Goal: Task Accomplishment & Management: Use online tool/utility

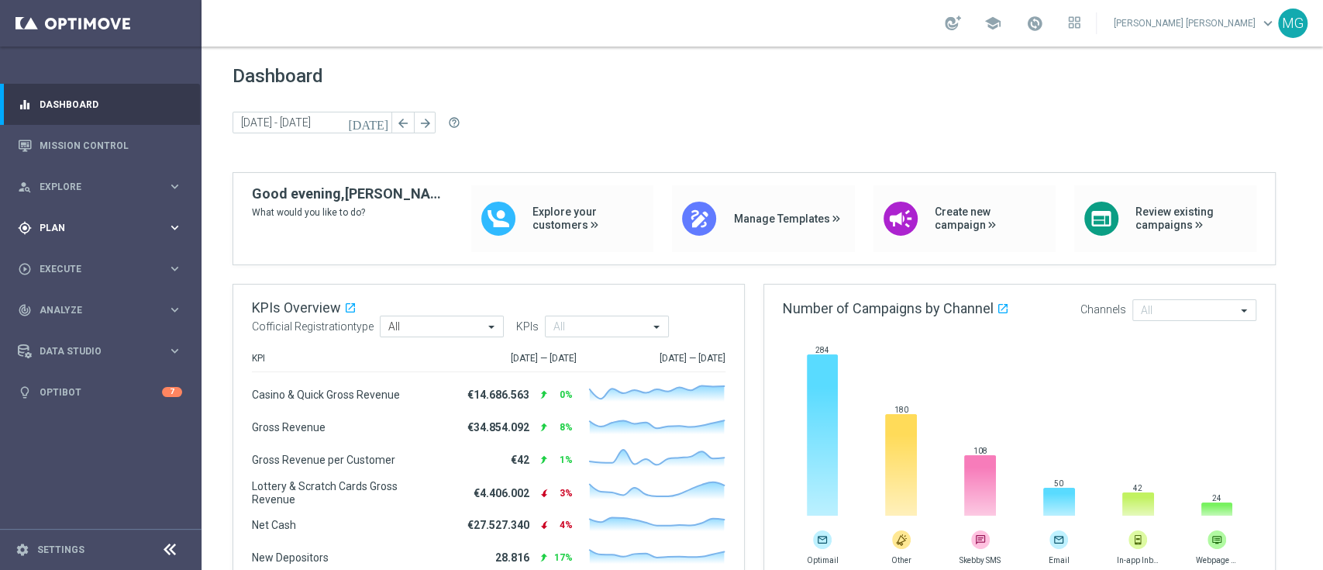
click at [60, 228] on span "Plan" at bounding box center [104, 227] width 128 height 9
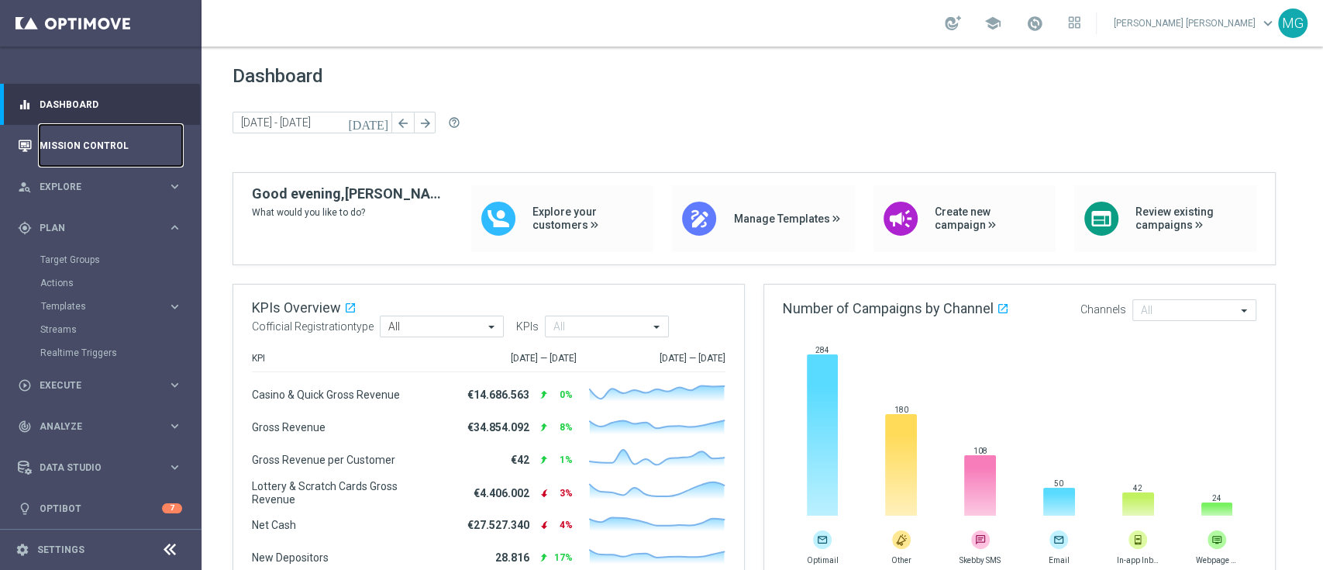
click at [82, 144] on link "Mission Control" at bounding box center [111, 145] width 143 height 41
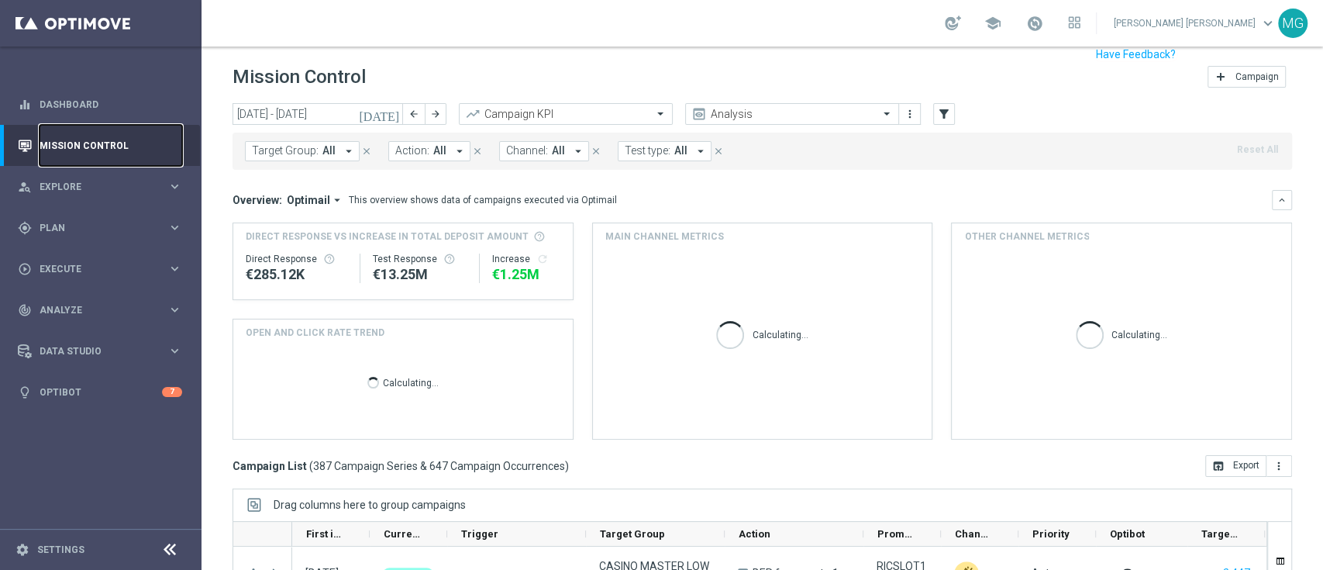
scroll to position [22, 0]
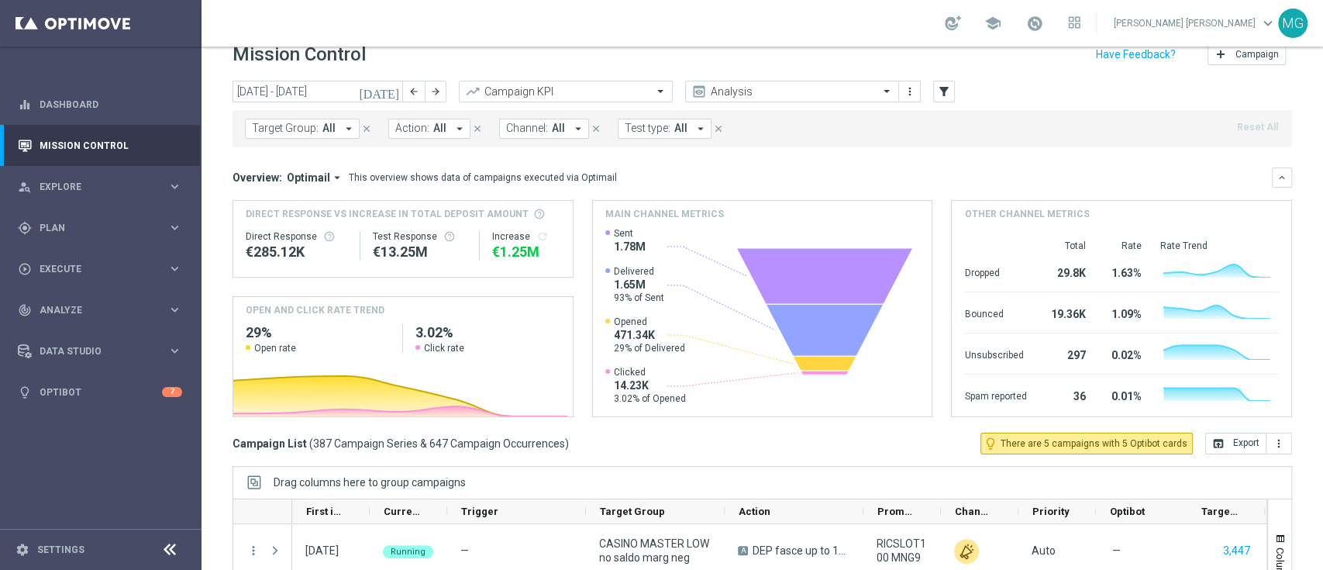
click at [388, 92] on icon "[DATE]" at bounding box center [380, 92] width 42 height 14
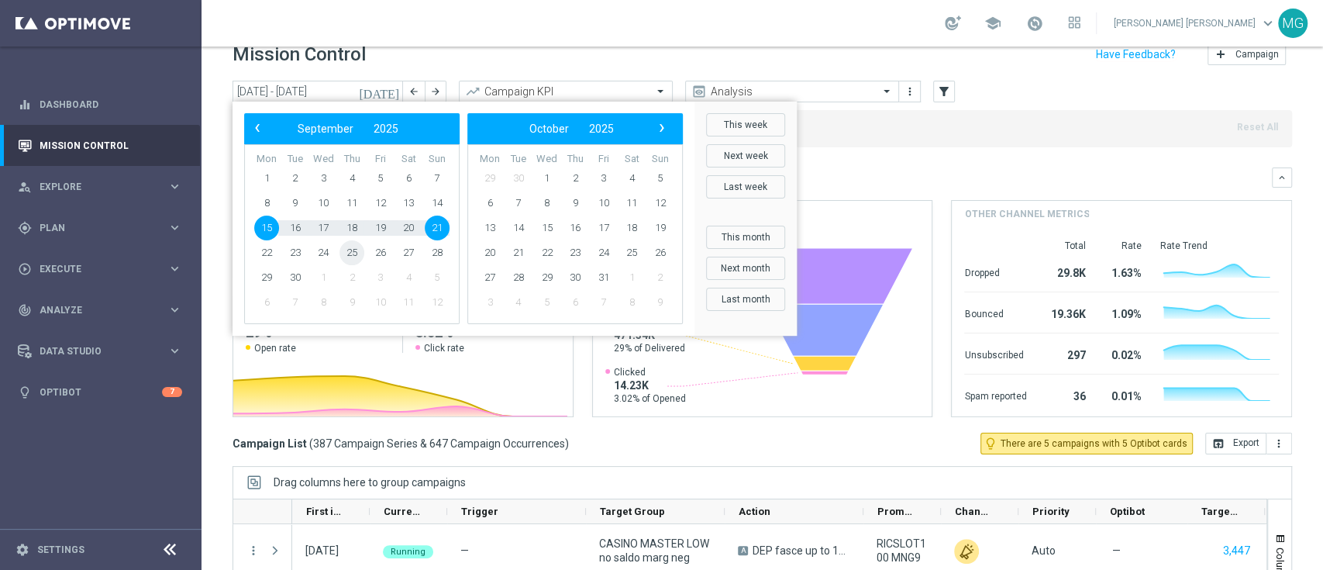
click at [357, 254] on span "25" at bounding box center [352, 252] width 25 height 25
type input "[DATE] - [DATE]"
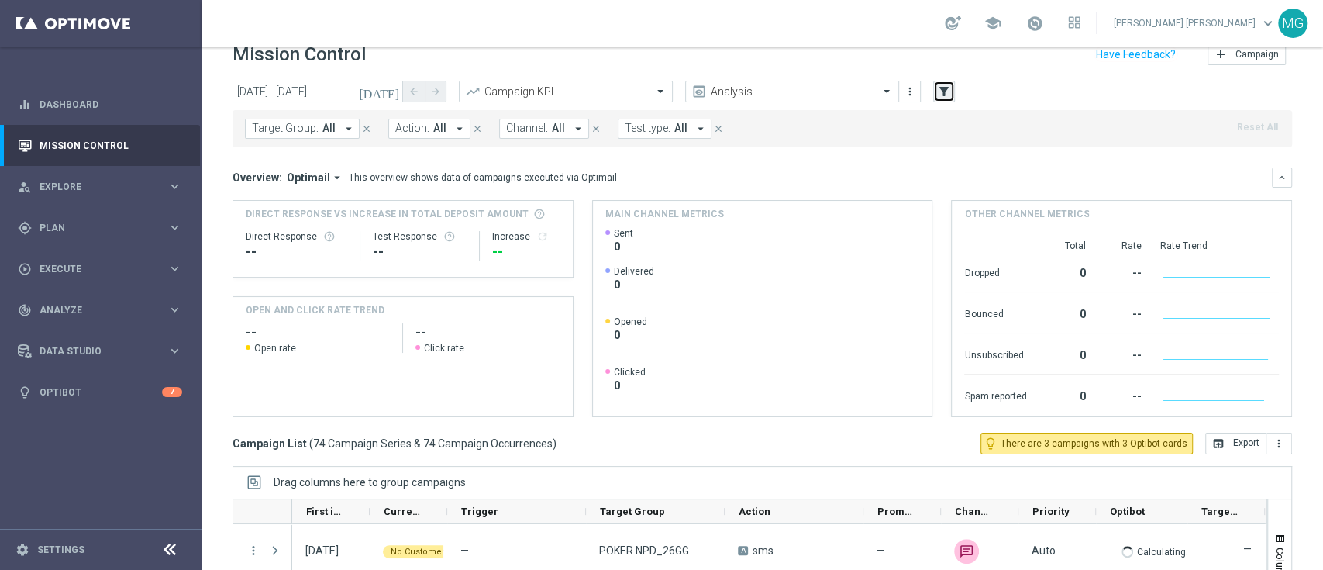
click at [947, 95] on icon "filter_alt" at bounding box center [944, 92] width 14 height 14
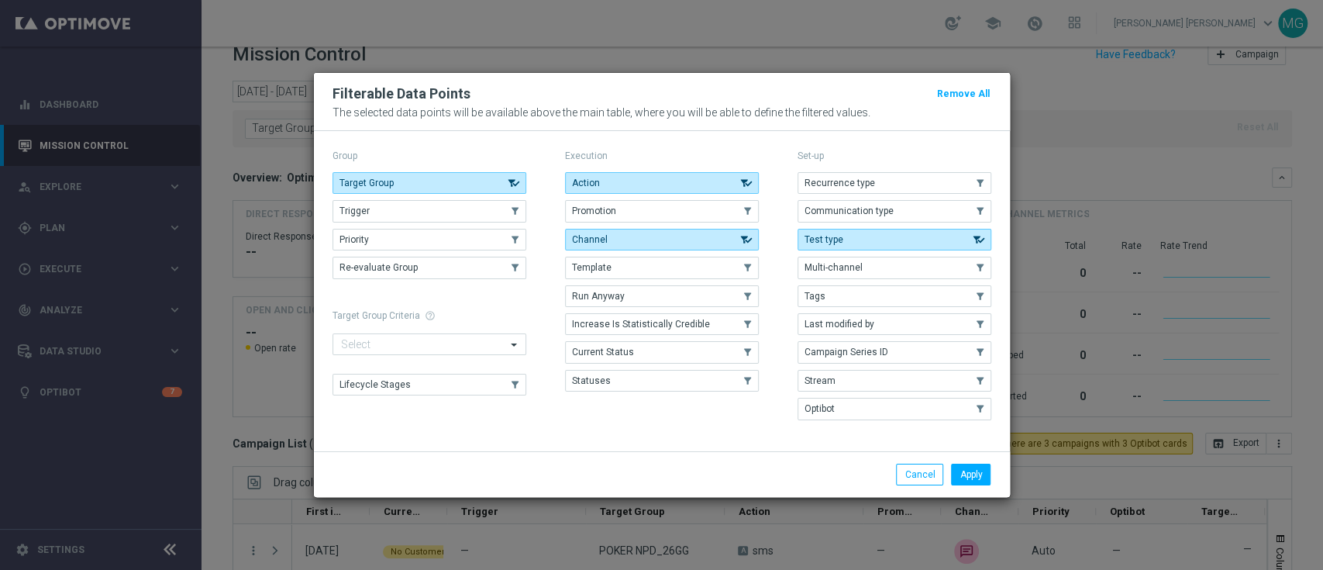
click at [902, 311] on div "Recurrence type .cls-1{fill:none;} .cls-1{fill:none;} Communication type .cls-1…" at bounding box center [895, 296] width 194 height 248
click at [899, 319] on button "Last modified by" at bounding box center [895, 324] width 194 height 22
click at [980, 476] on button "Apply" at bounding box center [971, 475] width 40 height 22
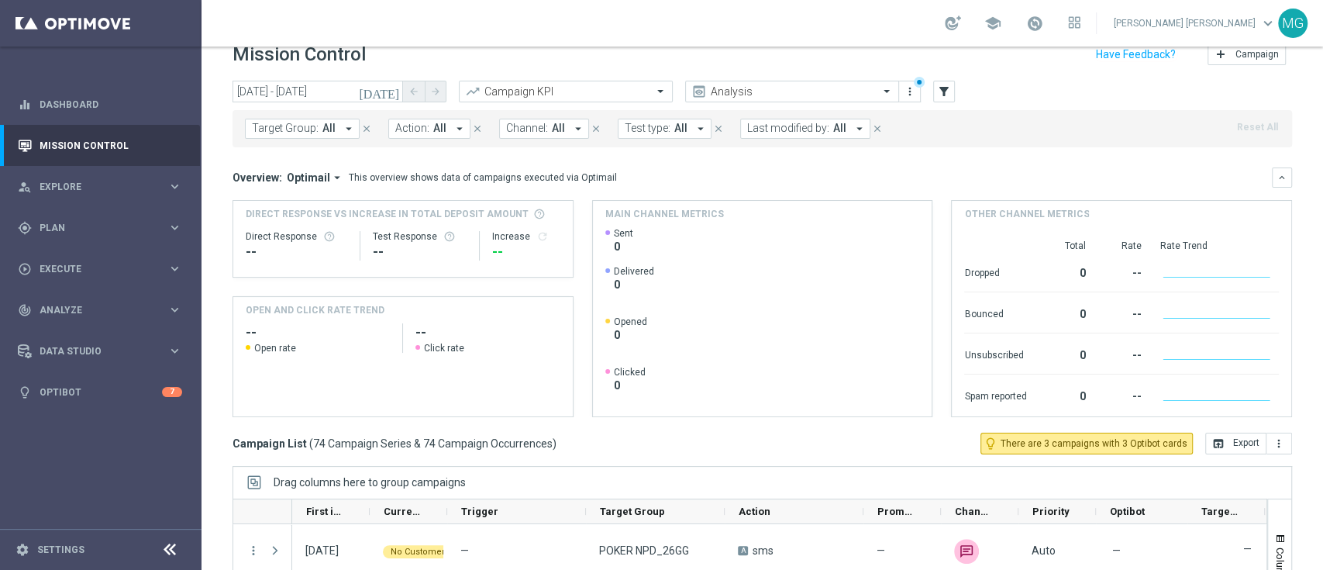
click at [789, 124] on span "Last modified by:" at bounding box center [788, 128] width 82 height 13
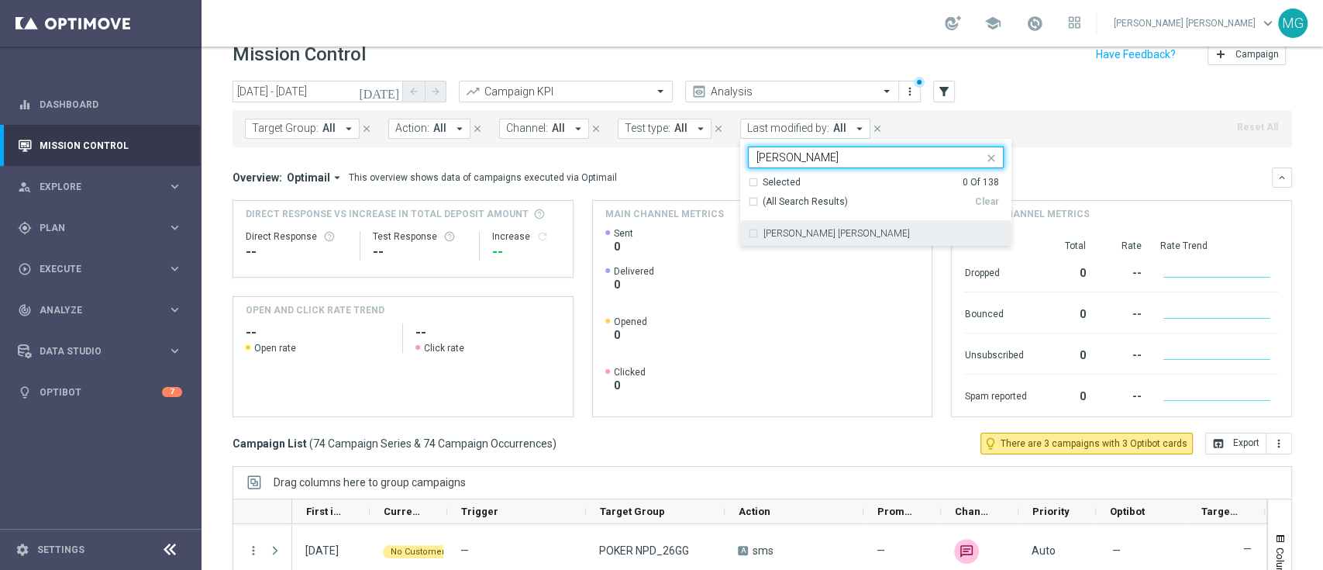
click at [799, 240] on div "[PERSON_NAME] [PERSON_NAME]" at bounding box center [876, 233] width 256 height 25
type input "[PERSON_NAME]"
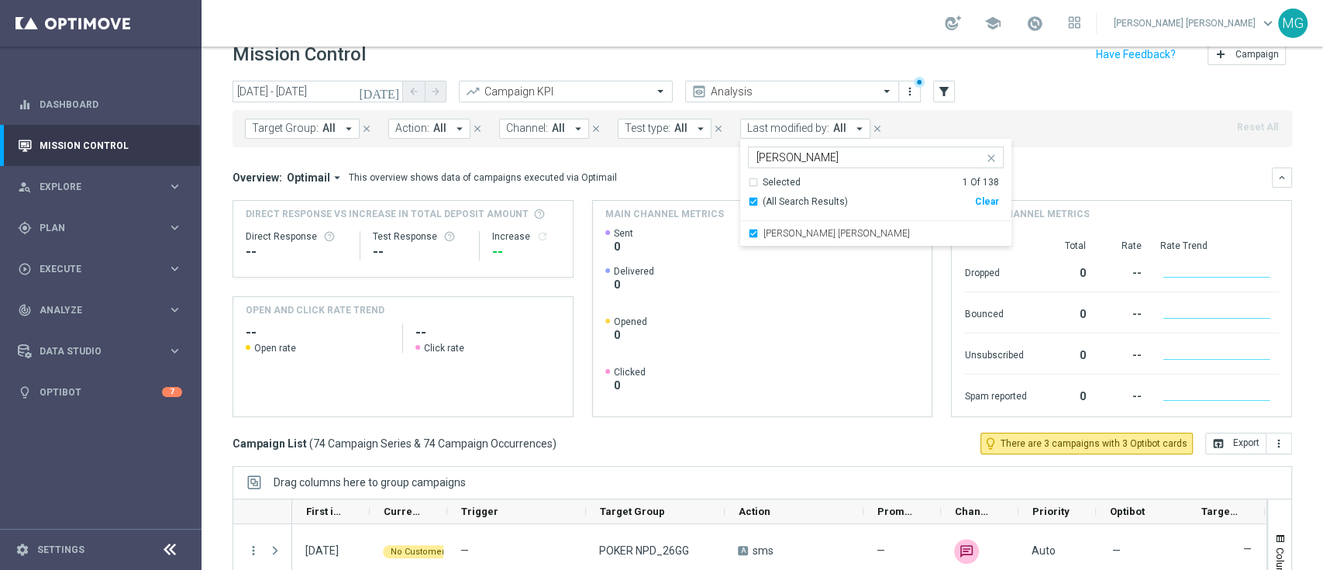
click at [1080, 152] on mini-dashboard "Overview: Optimail arrow_drop_down This overview shows data of campaigns execut…" at bounding box center [763, 289] width 1060 height 285
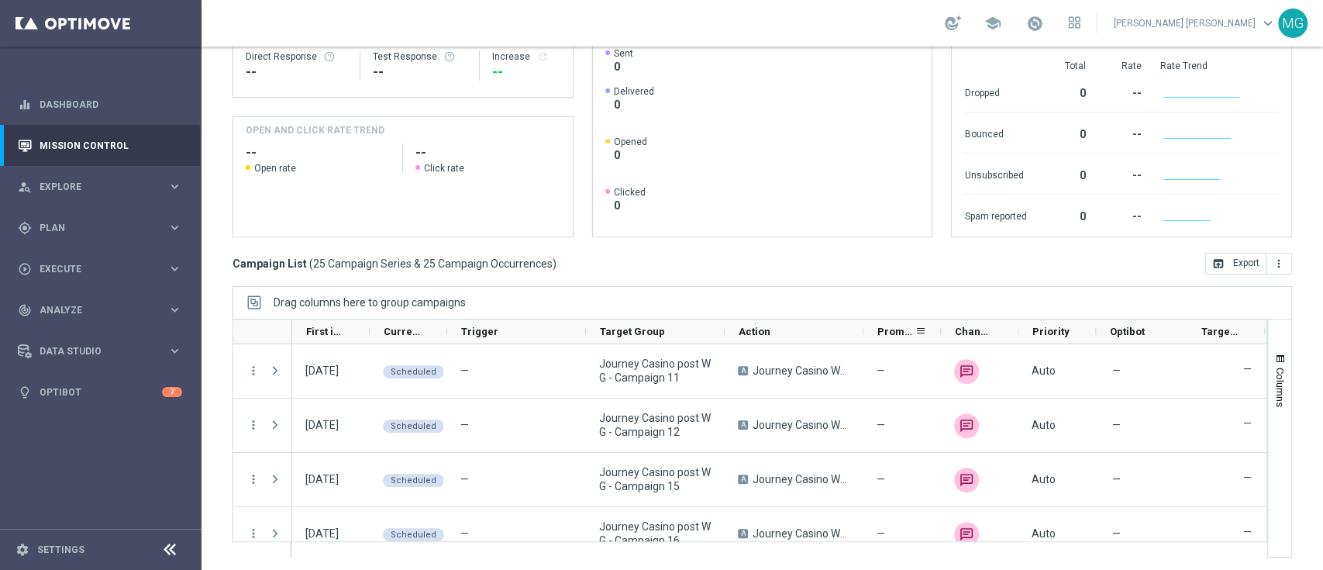
scroll to position [205, 0]
click at [1274, 361] on span "button" at bounding box center [1280, 356] width 12 height 12
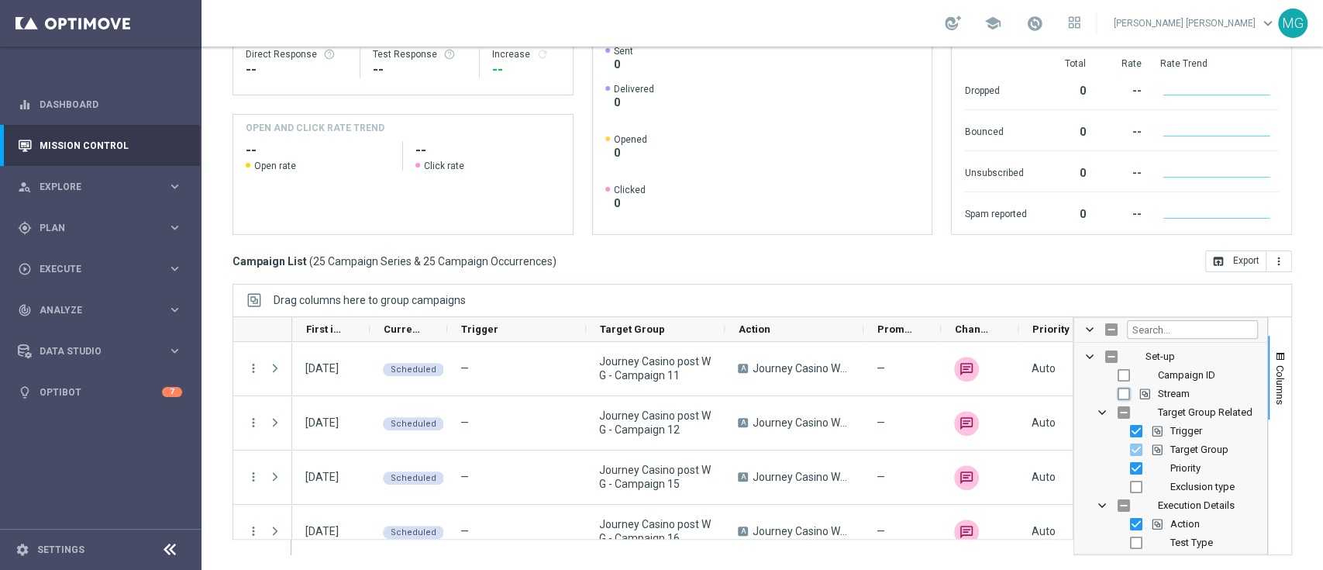
click at [1118, 396] on input "Press SPACE to toggle visibility (hidden)" at bounding box center [1124, 394] width 12 height 12
checkbox input "true"
click at [1274, 357] on span "button" at bounding box center [1280, 356] width 12 height 12
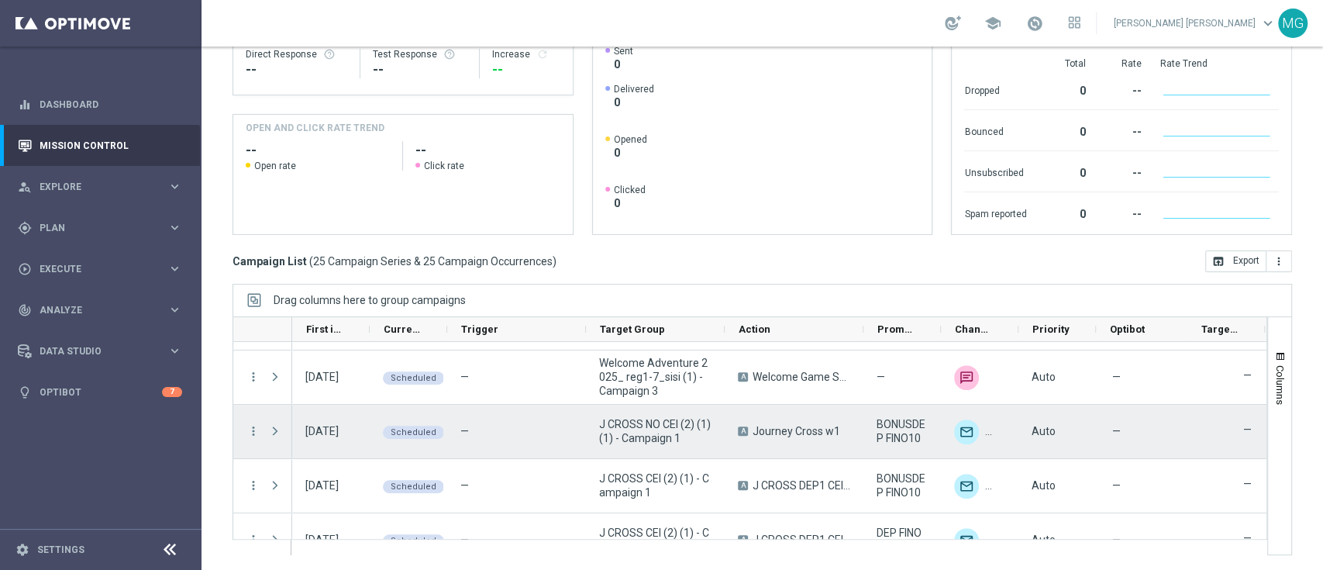
scroll to position [318, 0]
click at [254, 426] on icon "more_vert" at bounding box center [254, 430] width 14 height 14
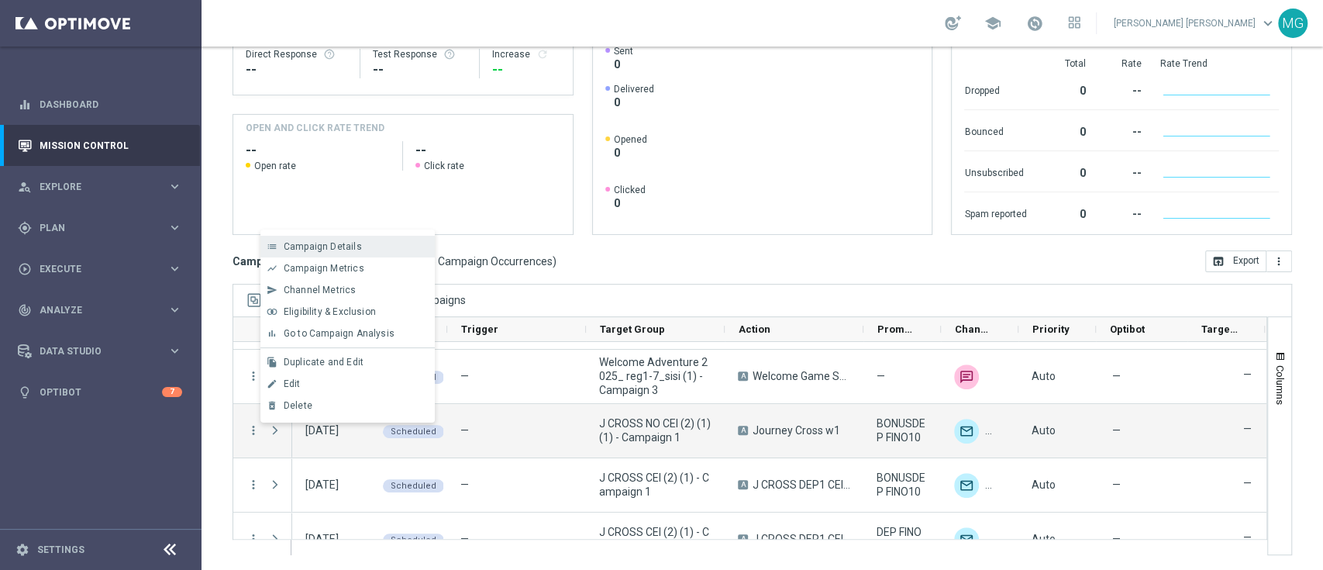
click at [367, 249] on div "Campaign Details" at bounding box center [356, 246] width 144 height 11
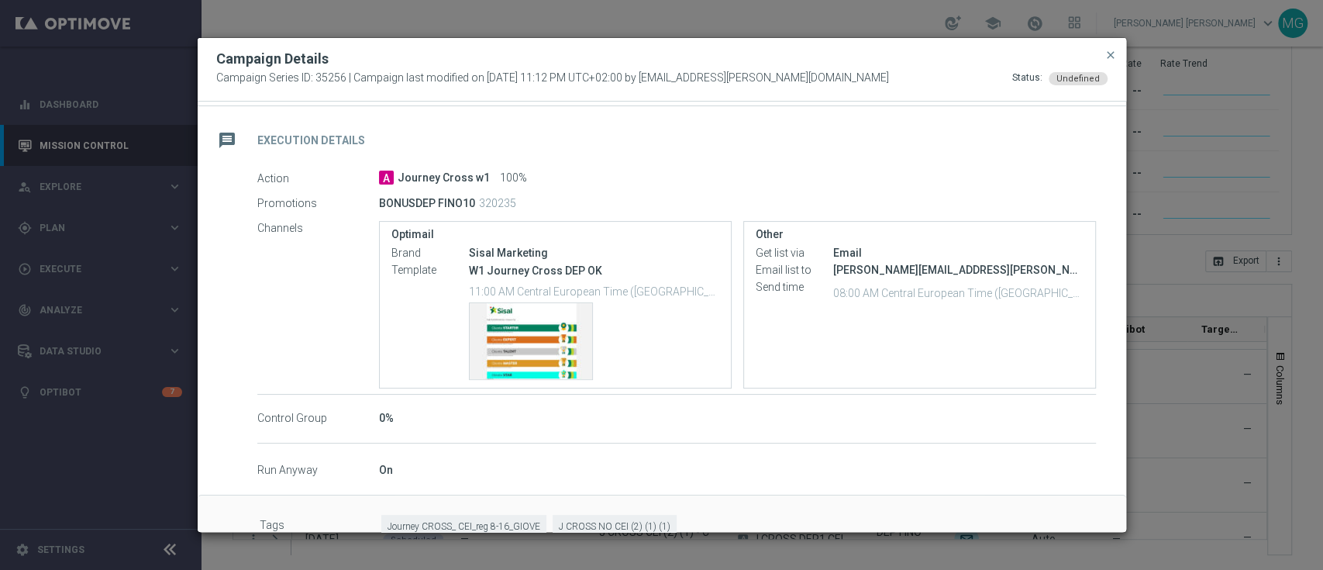
scroll to position [0, 0]
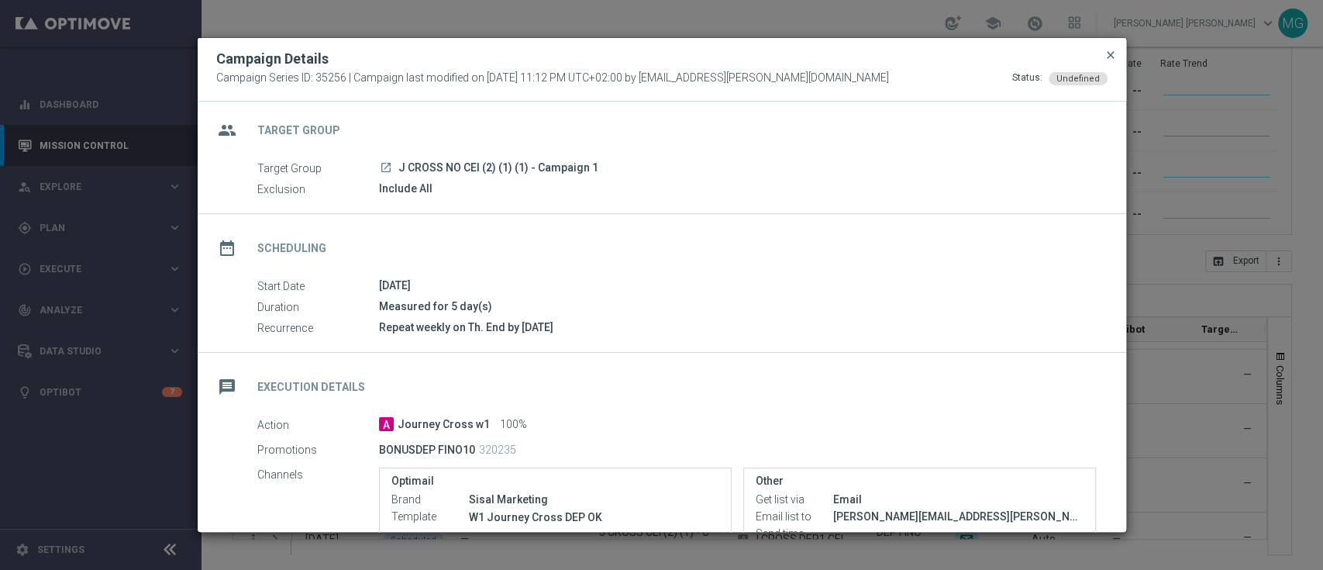
click at [1108, 59] on span "close" at bounding box center [1111, 55] width 12 height 12
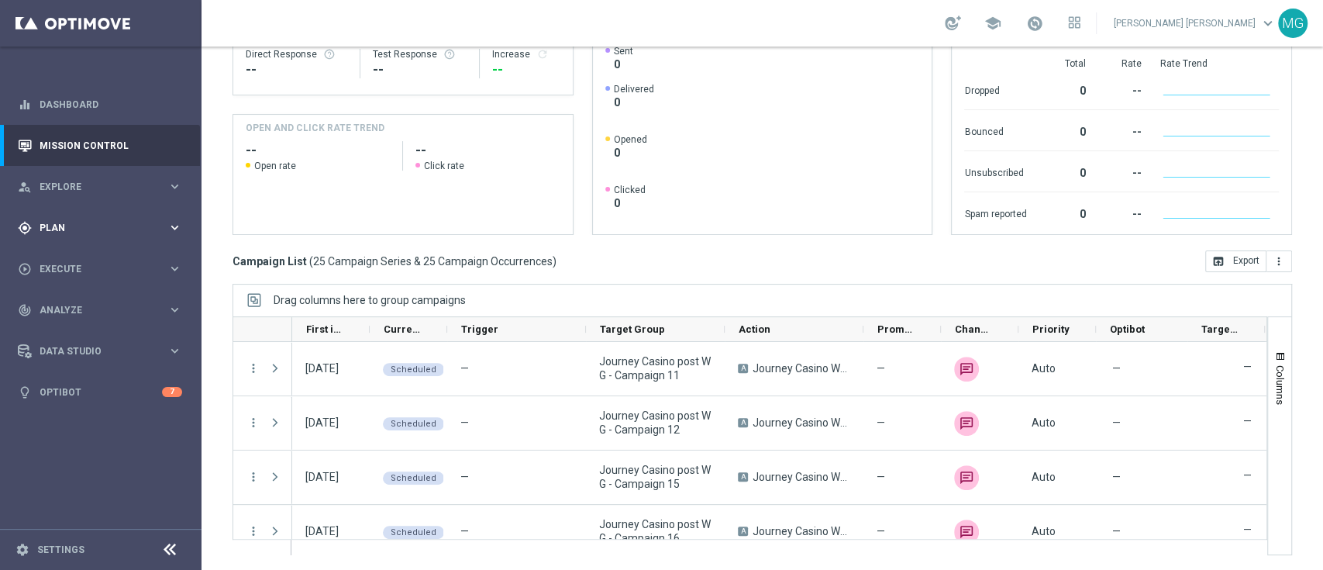
click at [81, 228] on span "Plan" at bounding box center [104, 227] width 128 height 9
click at [59, 331] on link "Streams" at bounding box center [100, 329] width 121 height 12
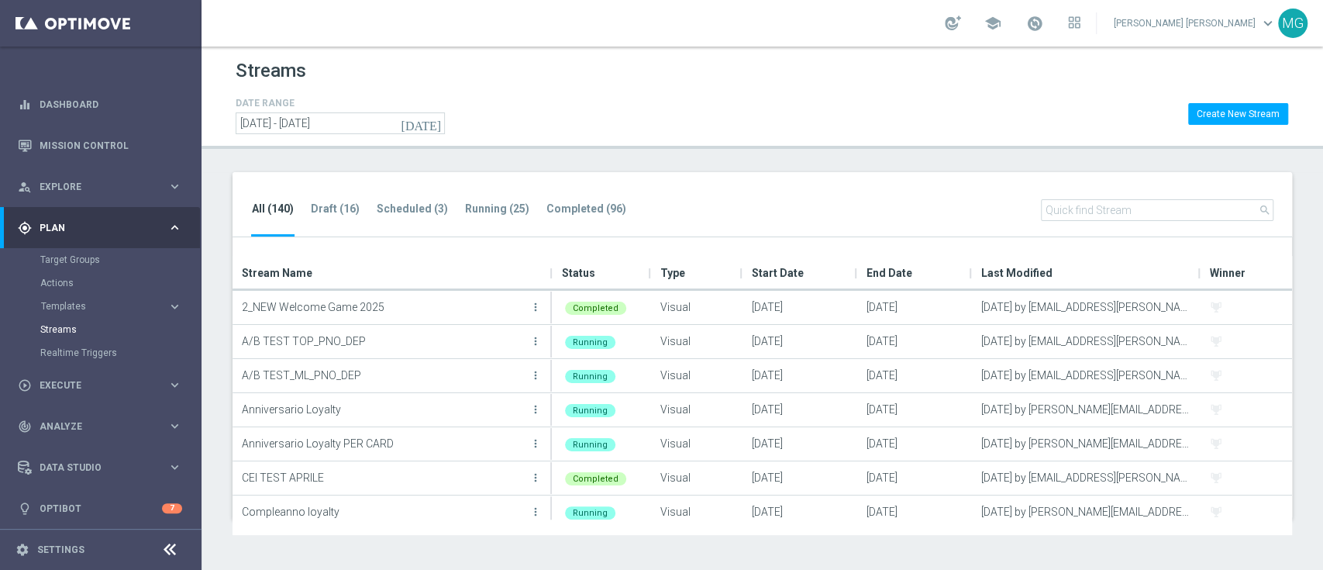
click at [1082, 205] on input "text" at bounding box center [1157, 210] width 233 height 22
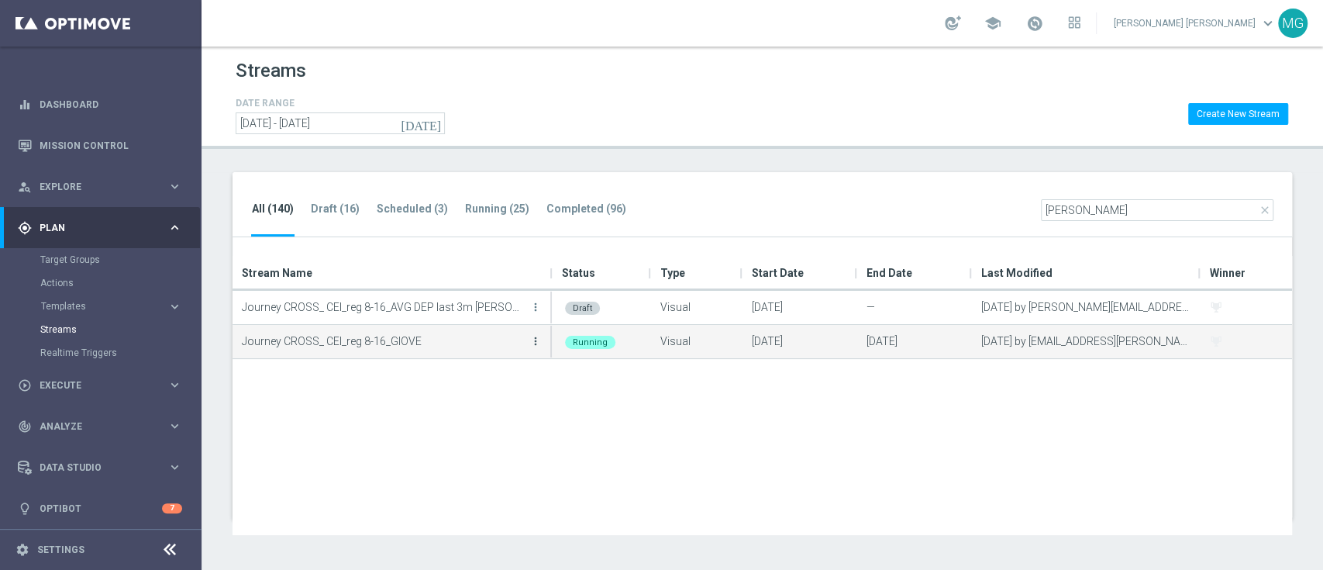
type input "[PERSON_NAME]"
click at [535, 340] on icon "more_vert" at bounding box center [535, 341] width 12 height 12
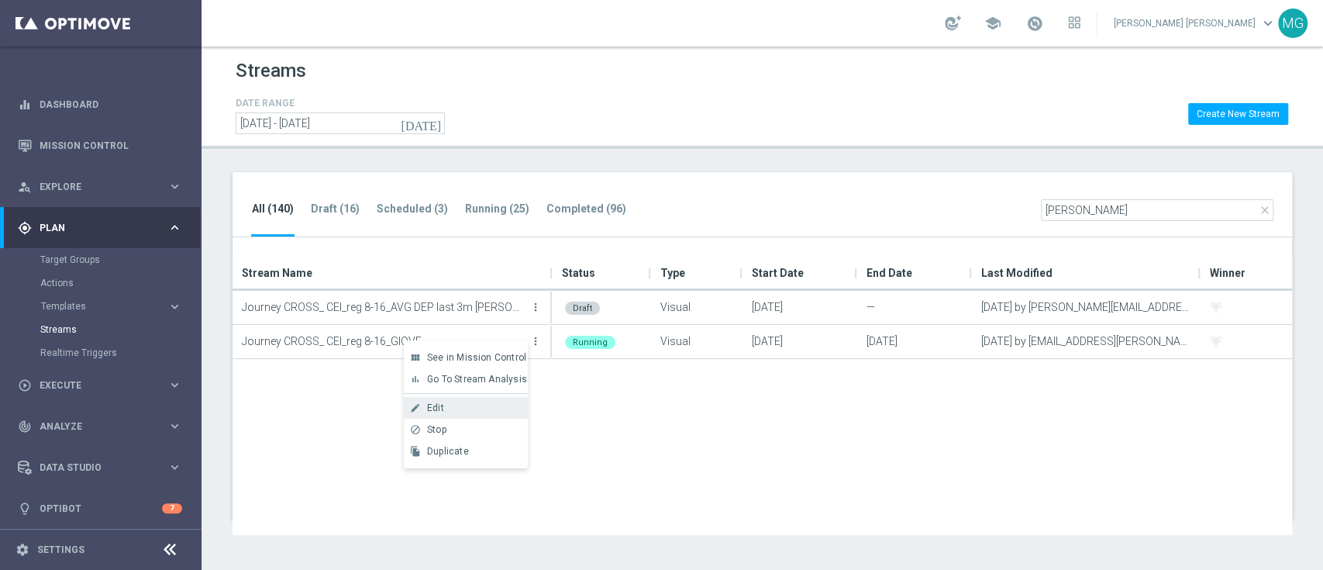
click at [454, 410] on div "Edit" at bounding box center [474, 407] width 94 height 11
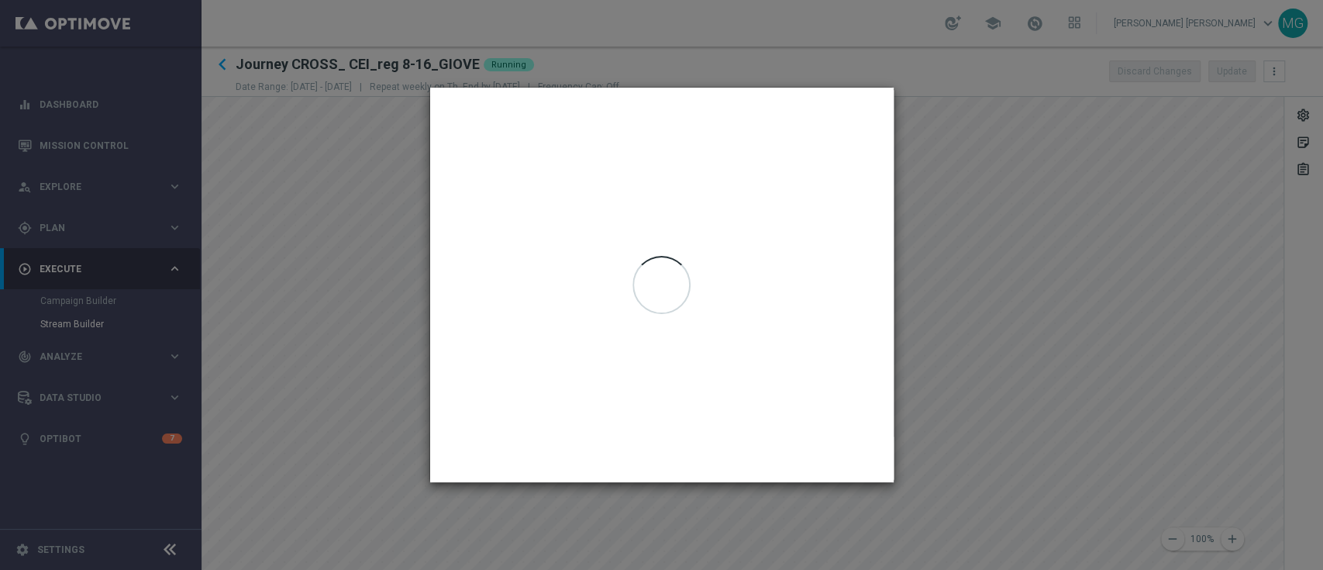
click at [521, 191] on div at bounding box center [662, 285] width 464 height 395
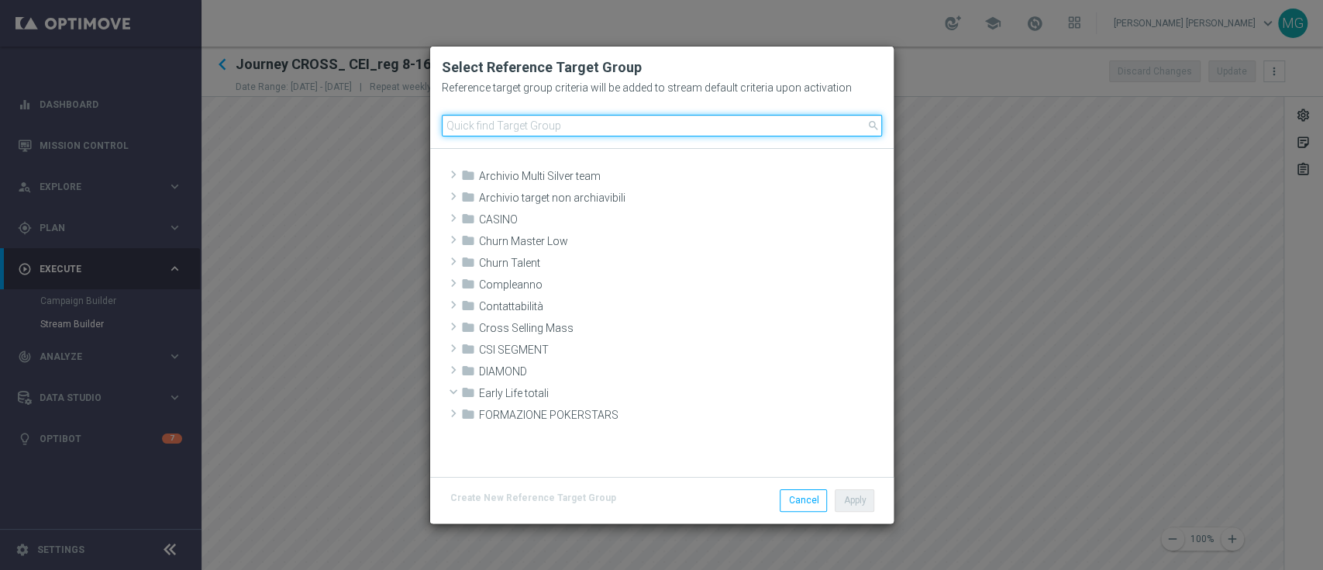
scroll to position [339, 0]
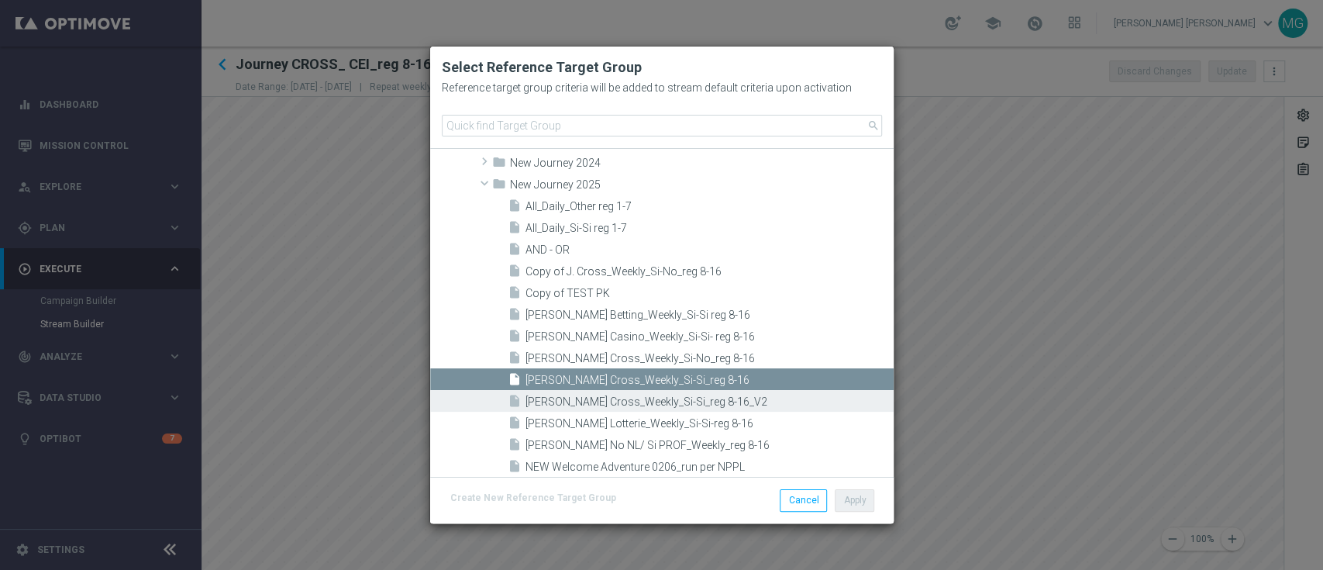
click at [657, 400] on span "[PERSON_NAME] Cross_Weekly_Si-Si_reg 8-16_V2" at bounding box center [708, 401] width 364 height 13
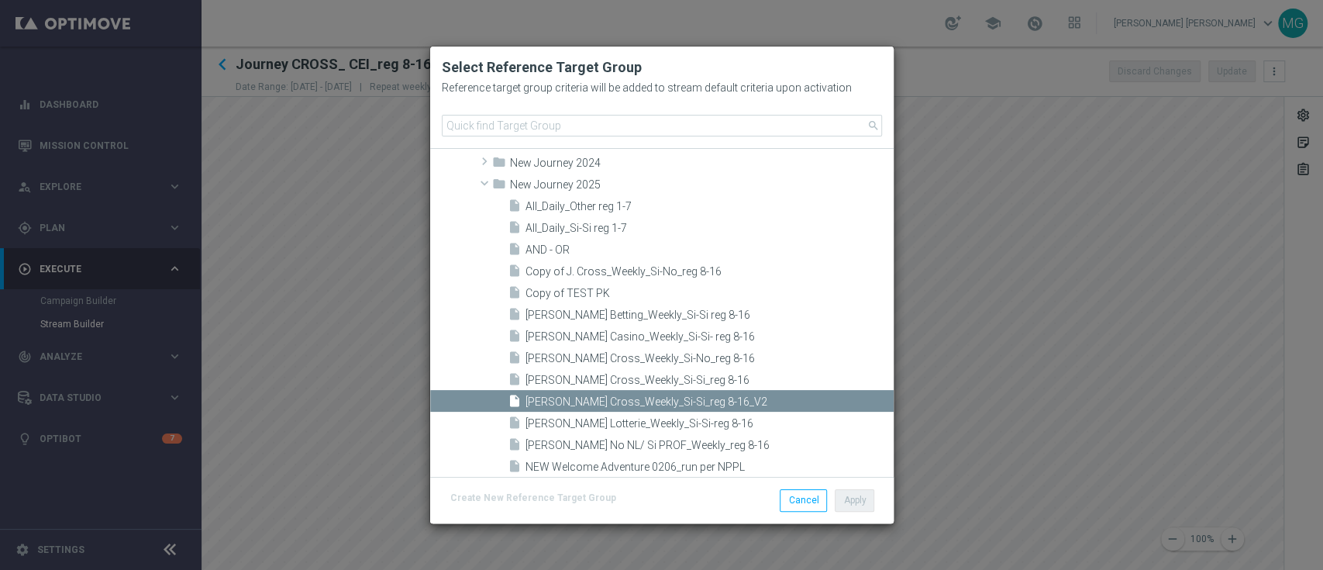
click at [637, 398] on span "[PERSON_NAME] Cross_Weekly_Si-Si_reg 8-16_V2" at bounding box center [708, 401] width 364 height 13
click at [358, 295] on modal-container "Select Reference Target Group Reference target group criteria will be added to …" at bounding box center [661, 285] width 1323 height 570
click at [802, 505] on button "Cancel" at bounding box center [803, 500] width 47 height 22
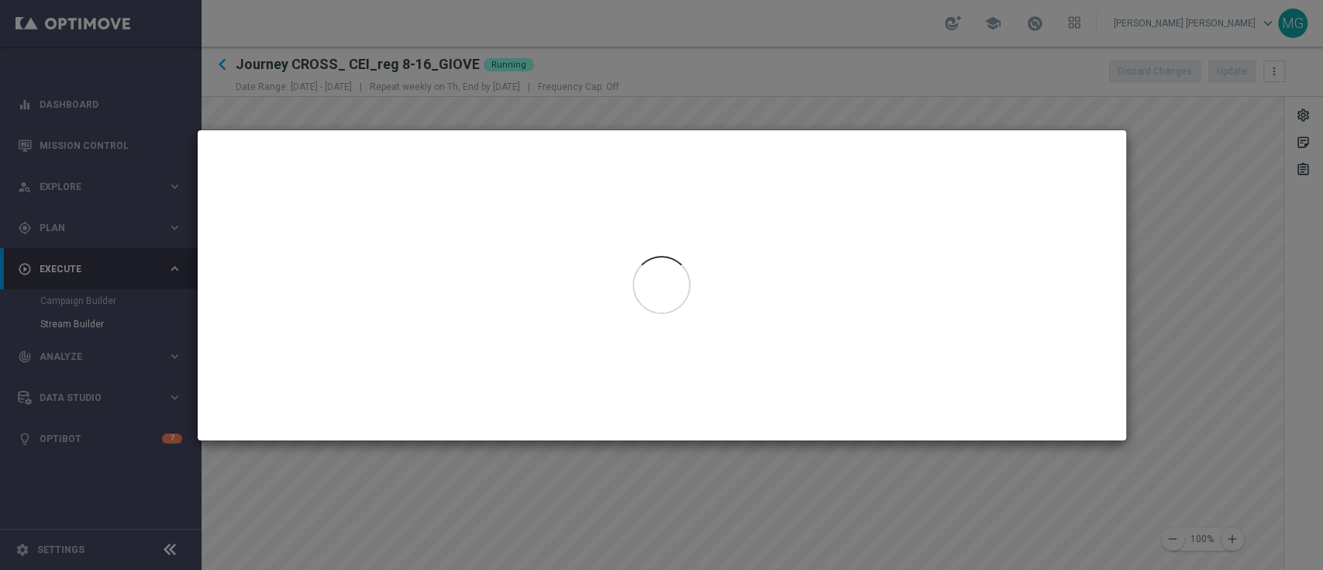
click at [521, 206] on div at bounding box center [662, 285] width 929 height 310
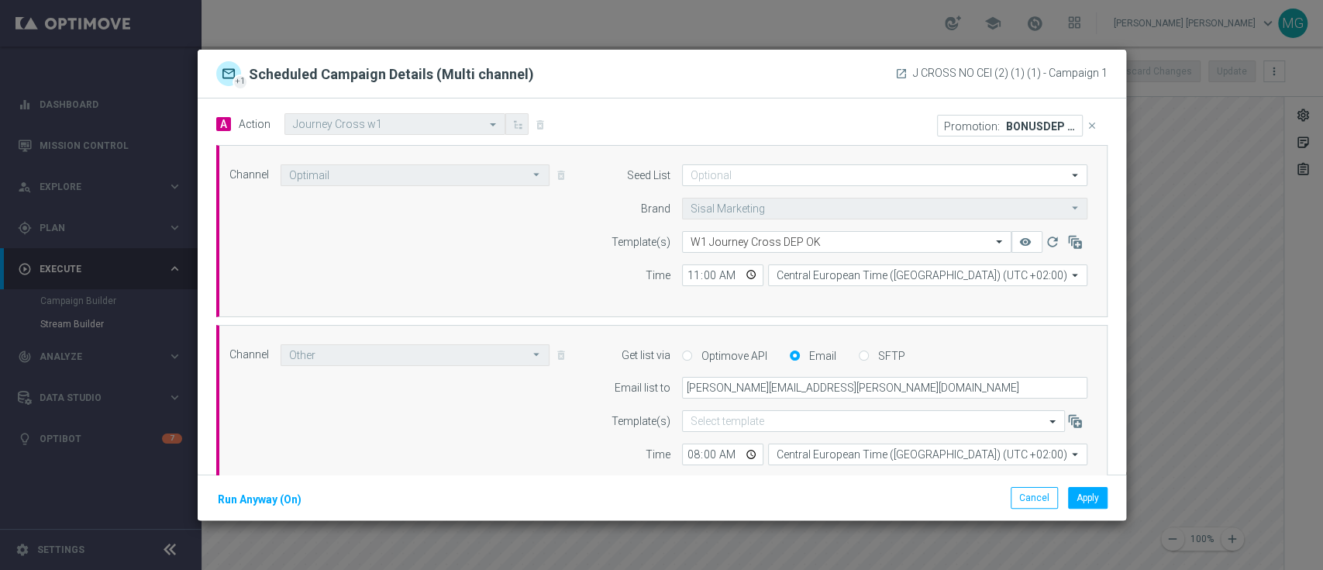
click at [1207, 371] on modal-container "+1 Scheduled Campaign Details (Multi channel) launch J CROSS NO CEI (2) (1) (1)…" at bounding box center [661, 285] width 1323 height 570
click at [1041, 499] on button "Cancel" at bounding box center [1034, 498] width 47 height 22
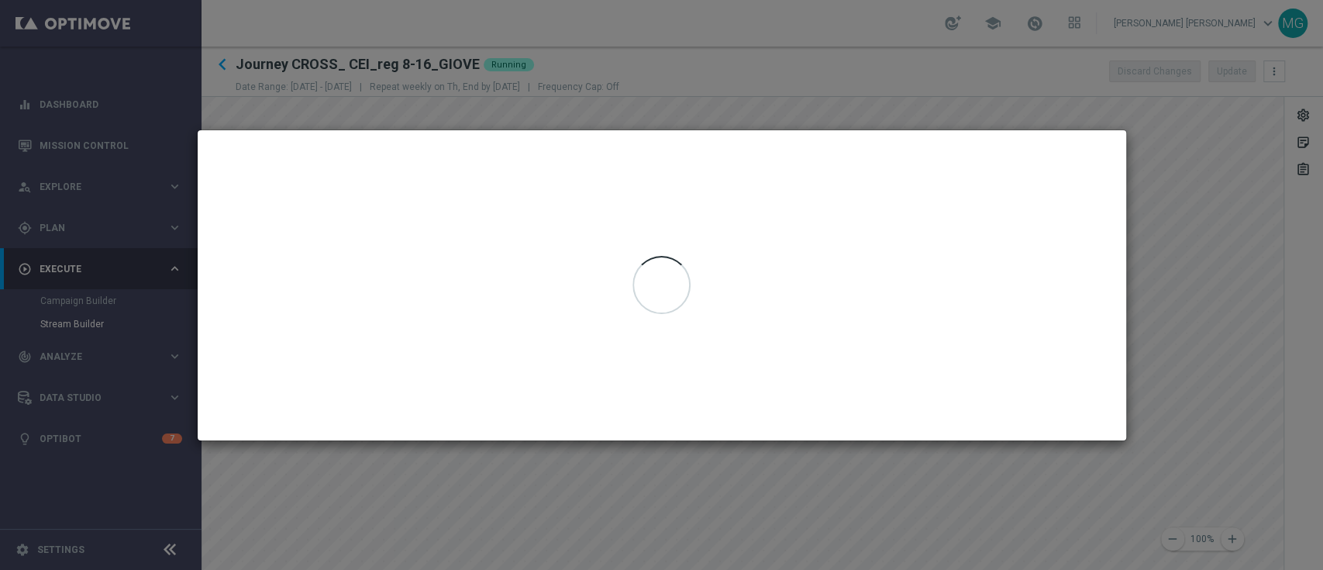
click at [678, 202] on div at bounding box center [662, 285] width 929 height 310
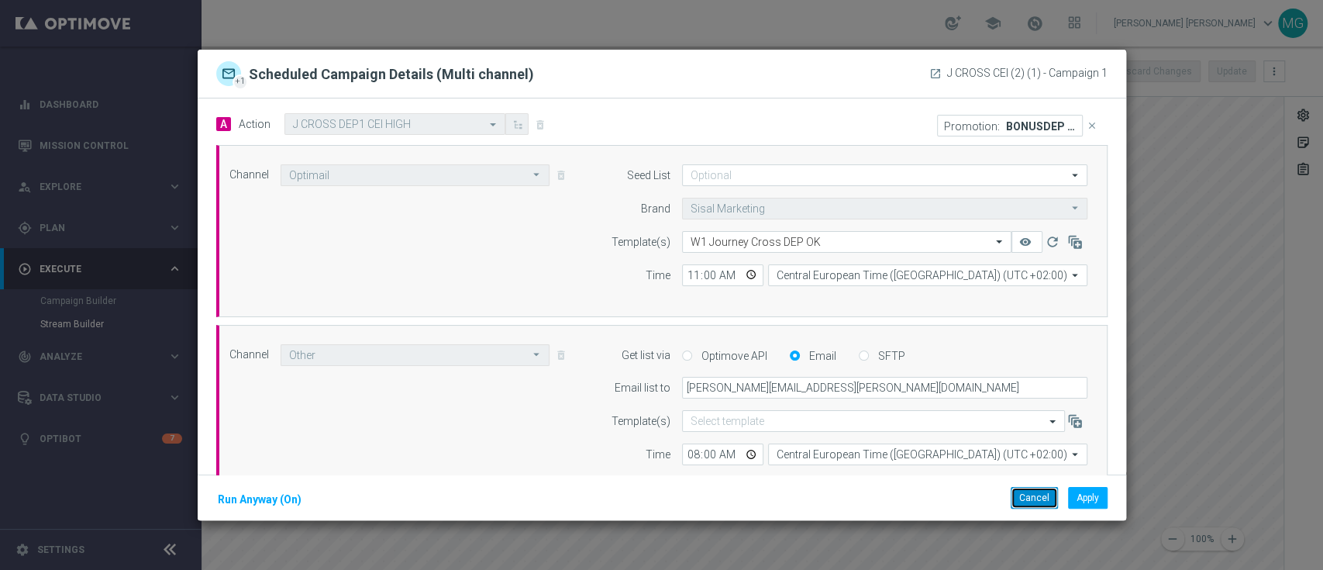
click at [1031, 503] on button "Cancel" at bounding box center [1034, 498] width 47 height 22
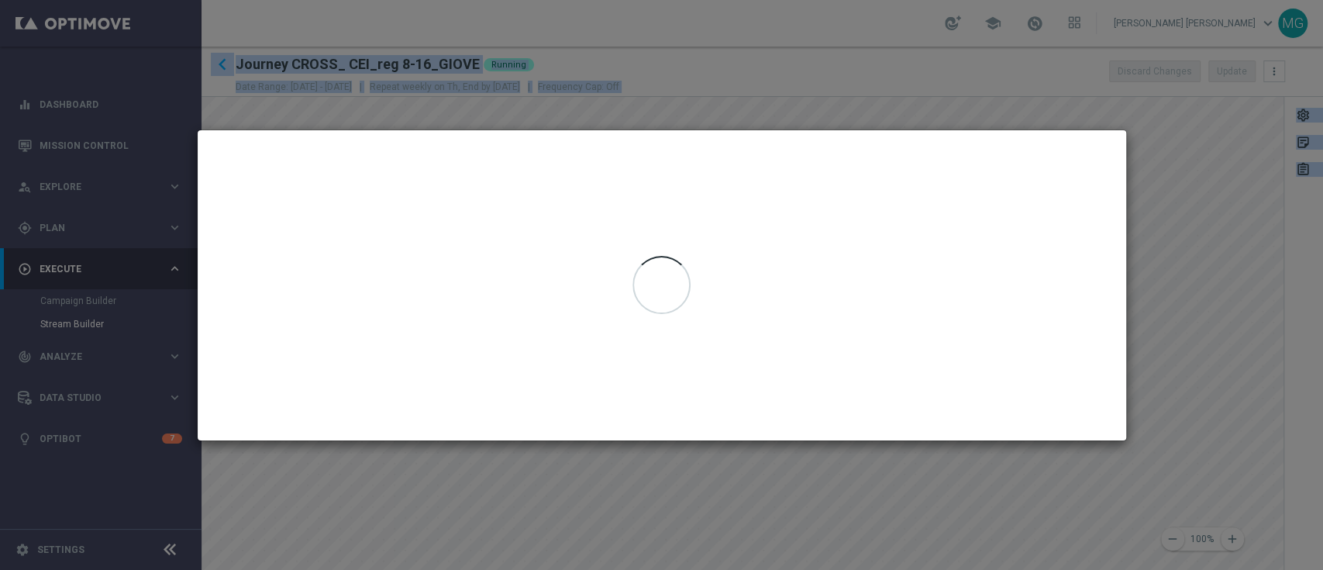
click at [669, 499] on modal-container at bounding box center [661, 285] width 1323 height 570
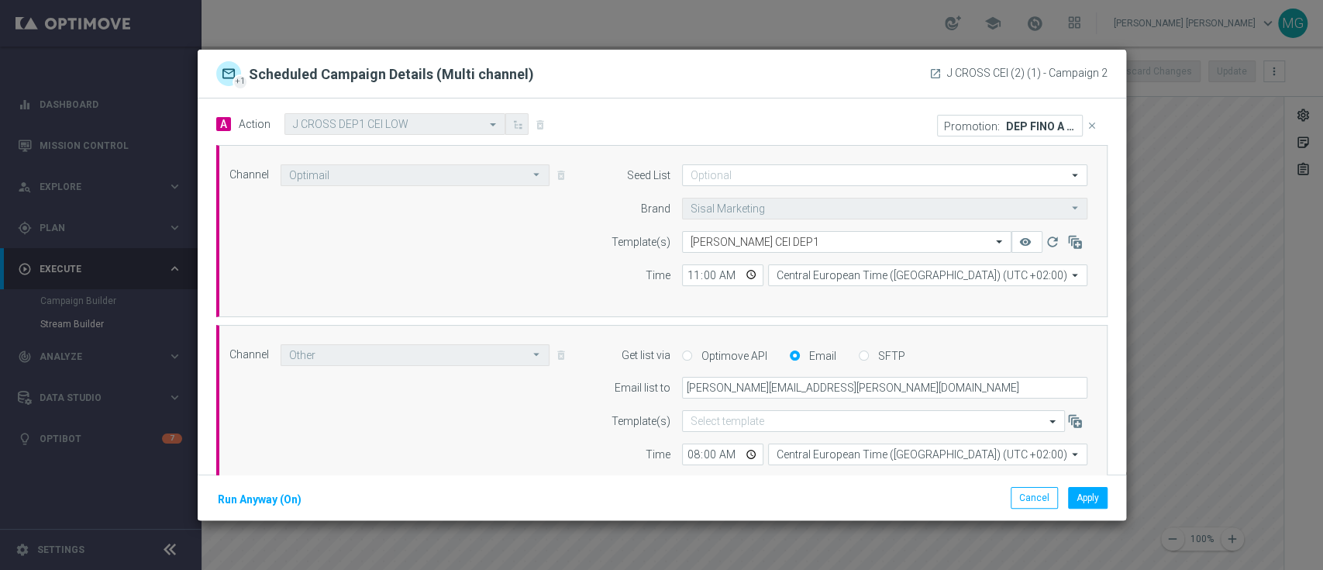
click at [1248, 329] on modal-container "+1 Scheduled Campaign Details (Multi channel) launch J CROSS CEI (2) (1) - Camp…" at bounding box center [661, 285] width 1323 height 570
click at [1041, 499] on button "Cancel" at bounding box center [1034, 498] width 47 height 22
